Goal: Navigation & Orientation: Go to known website

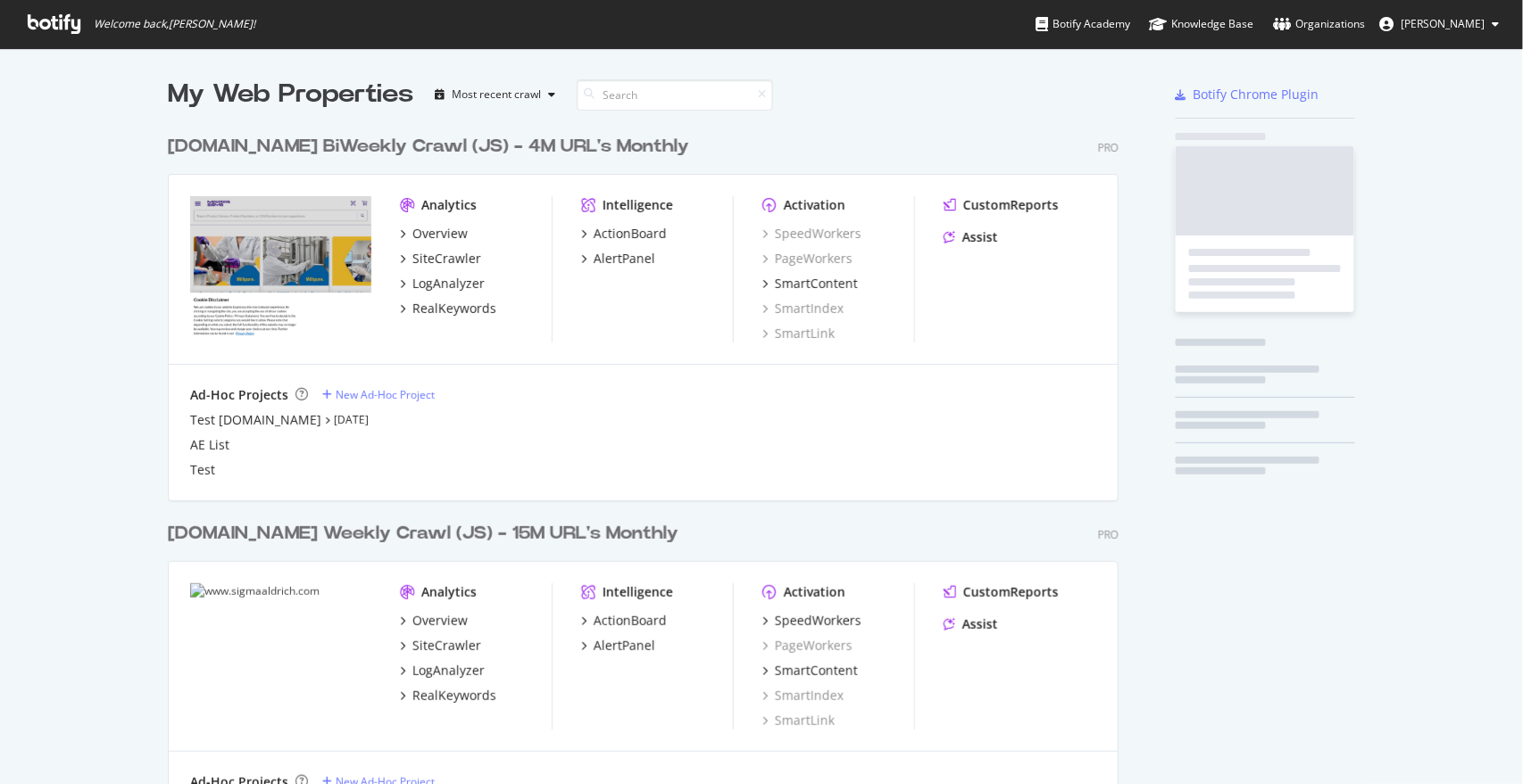
scroll to position [1103, 949]
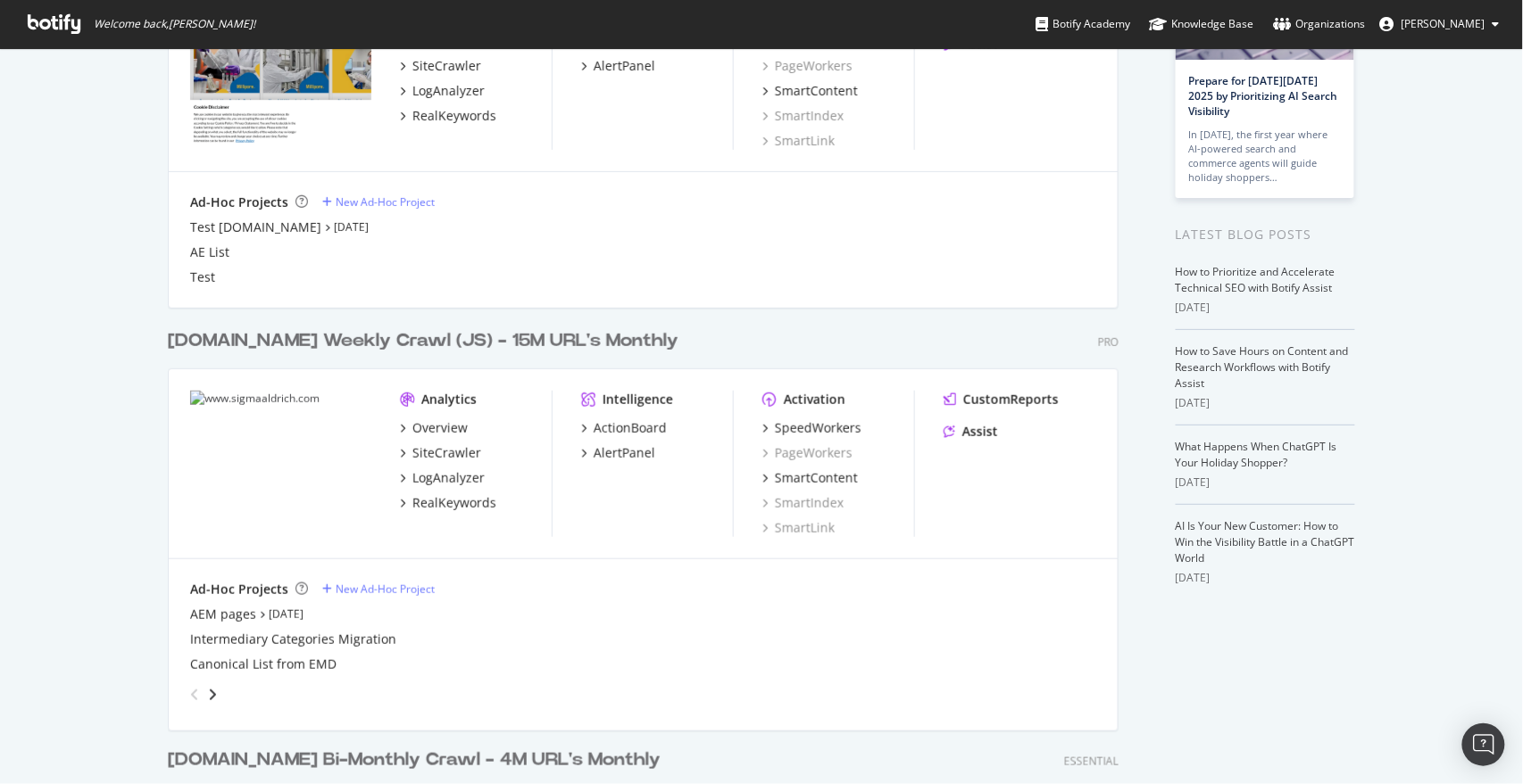
scroll to position [198, 0]
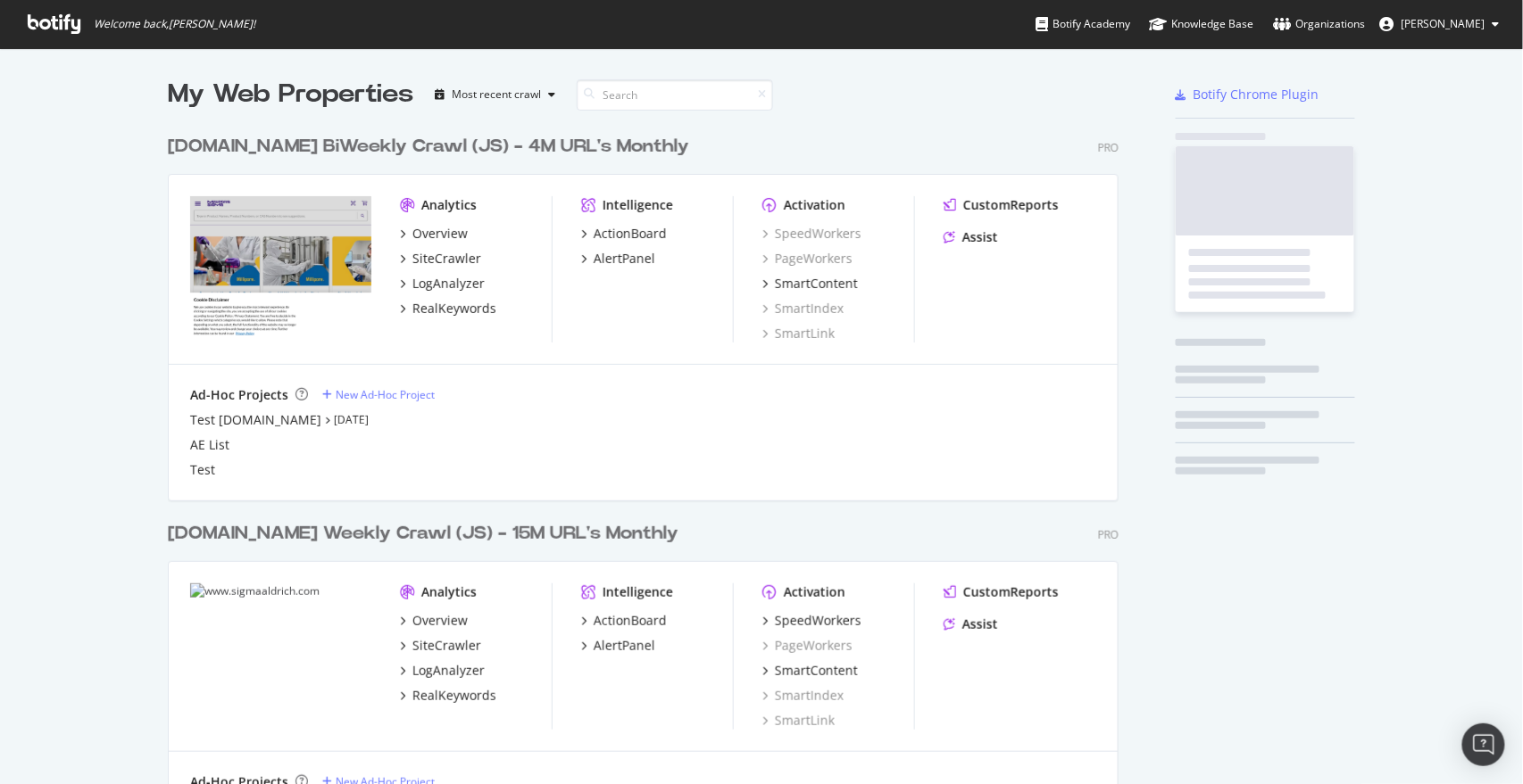
scroll to position [769, 1492]
